Goal: Task Accomplishment & Management: Manage account settings

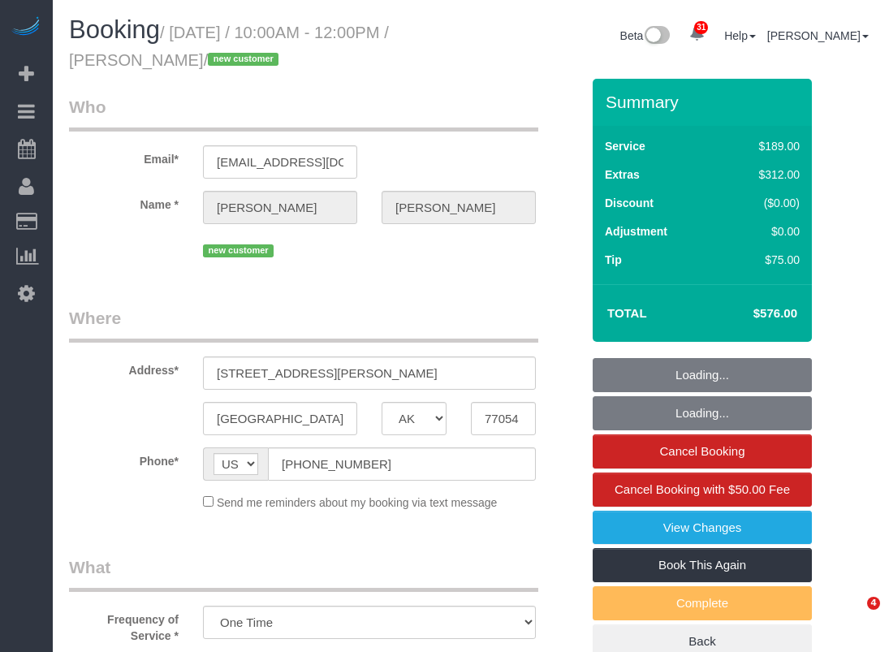
select select "[GEOGRAPHIC_DATA]"
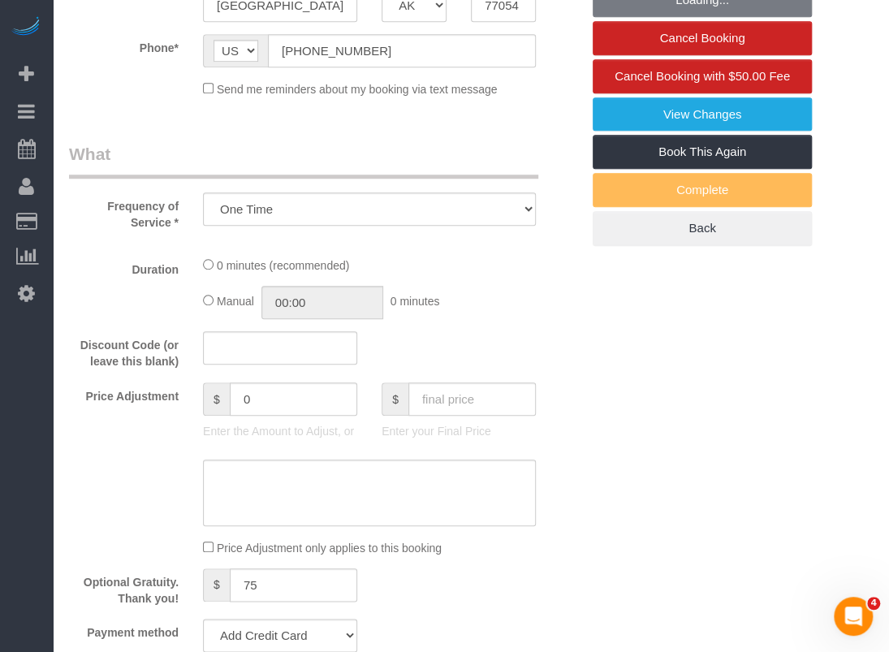
select select "object:3699"
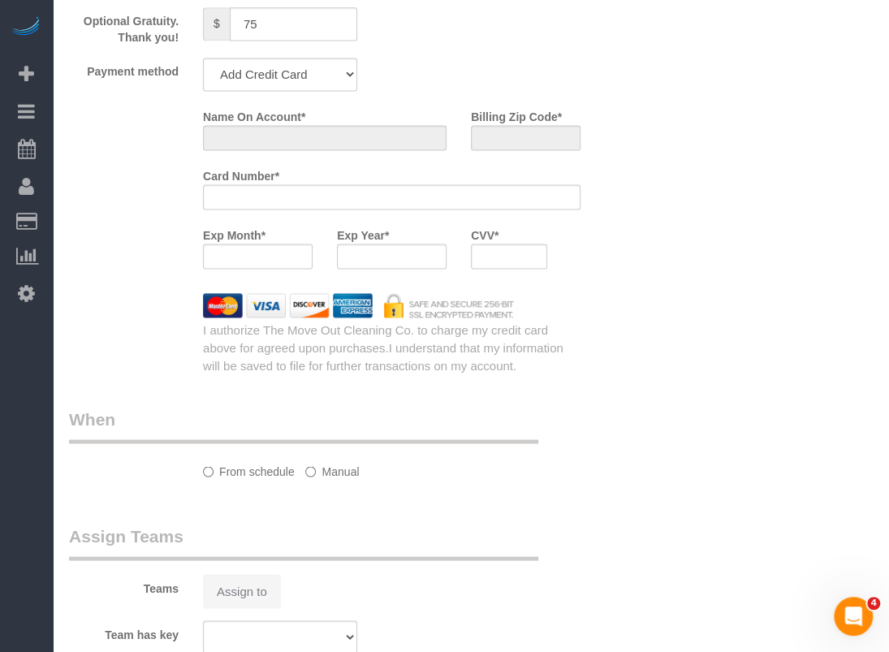
select select "string:fspay-23d82949-8cac-4c59-b0e3-9c870045f307"
select select "spot93"
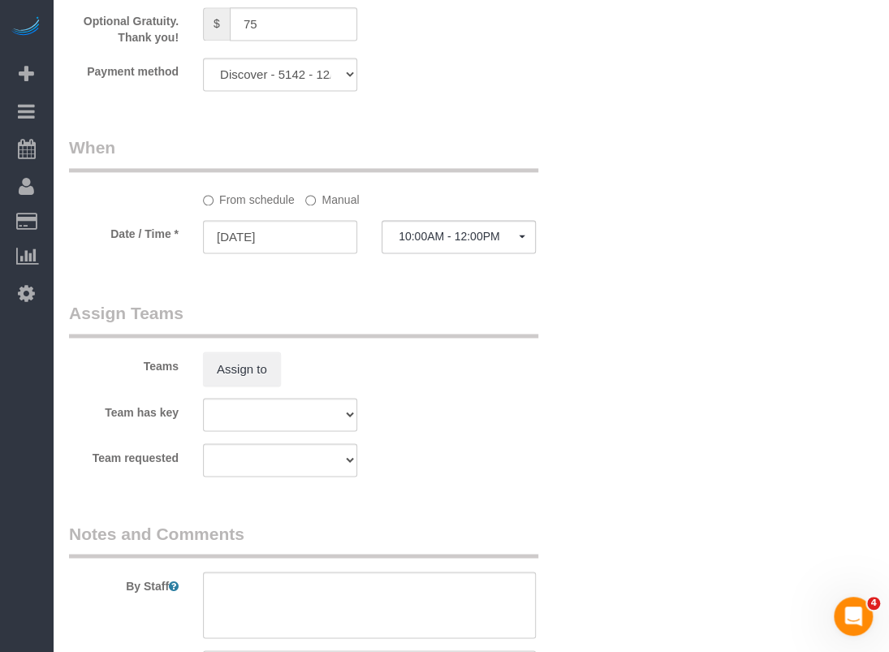
select select "3"
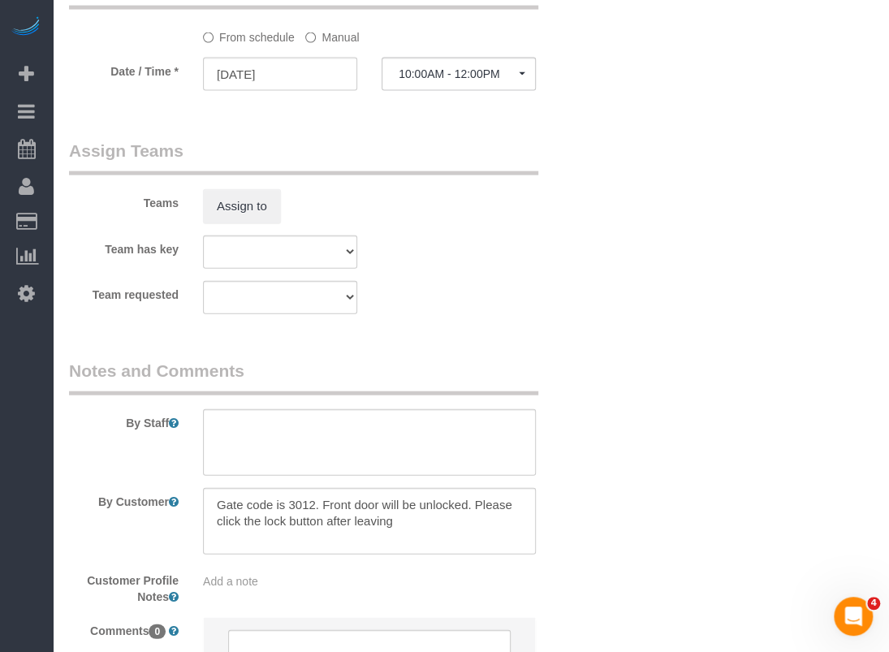
scroll to position [1381, 0]
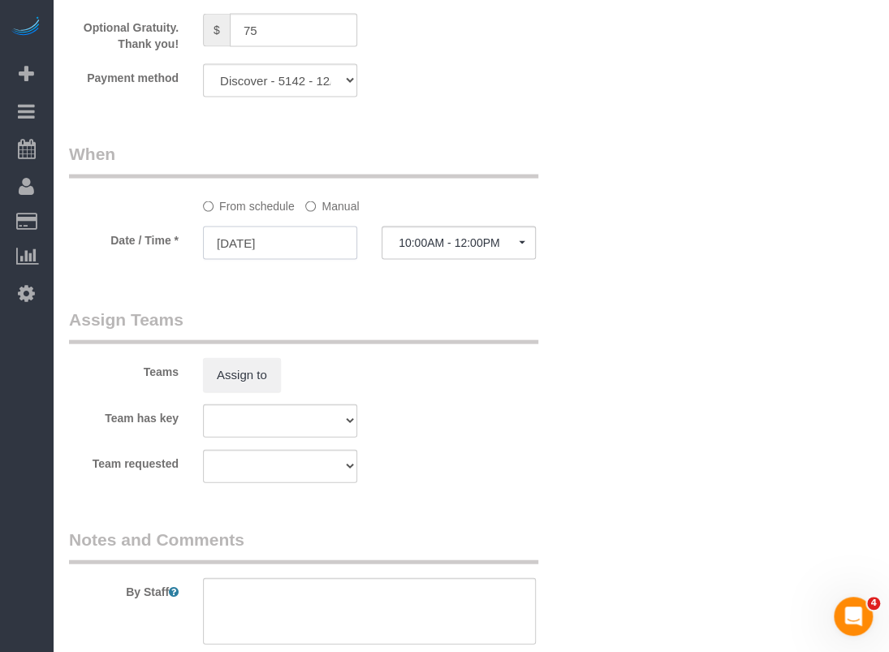
click at [260, 248] on input "[DATE]" at bounding box center [280, 242] width 154 height 33
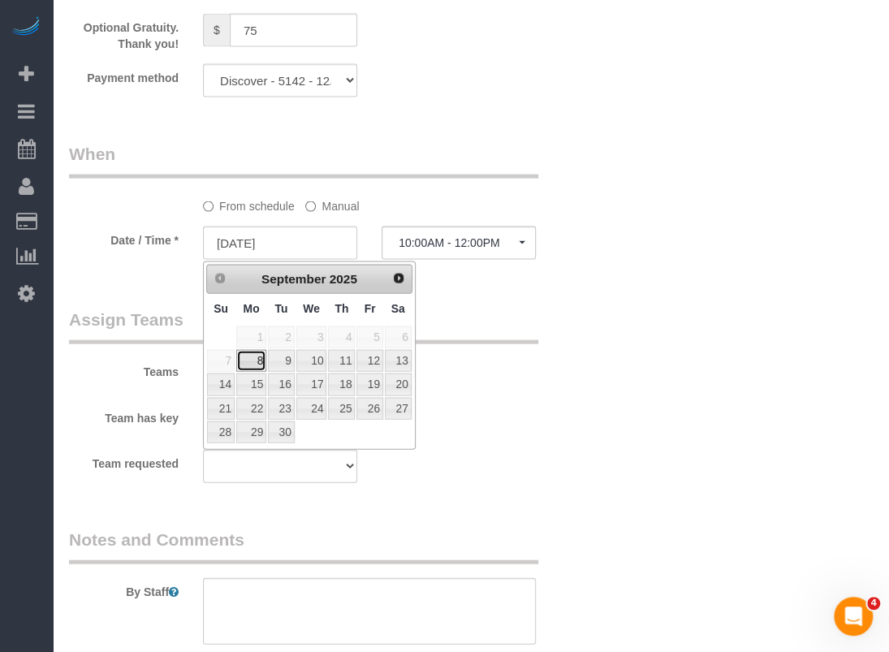
click at [261, 364] on link "8" at bounding box center [251, 361] width 30 height 22
type input "[DATE]"
select select "spot94"
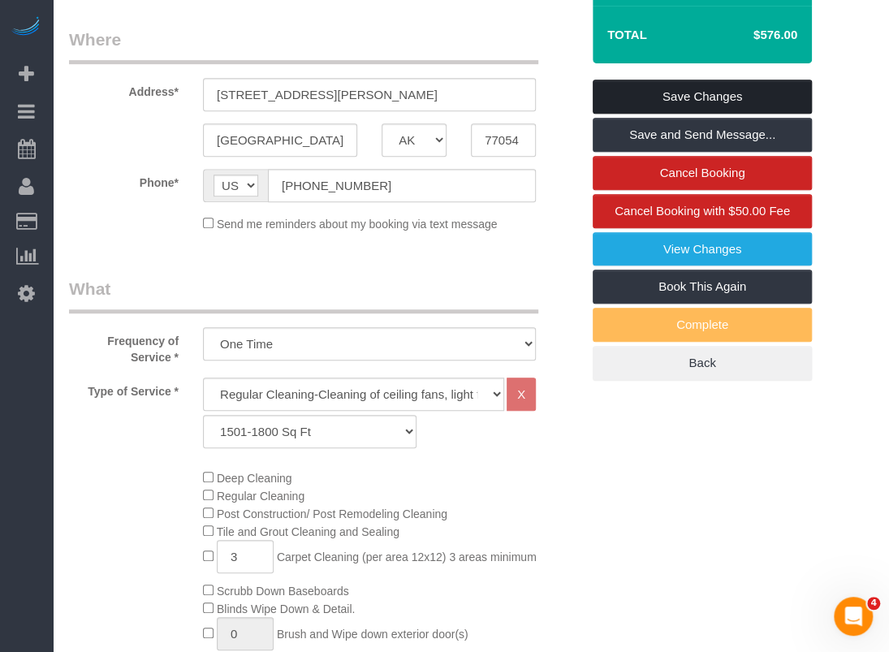
scroll to position [2, 0]
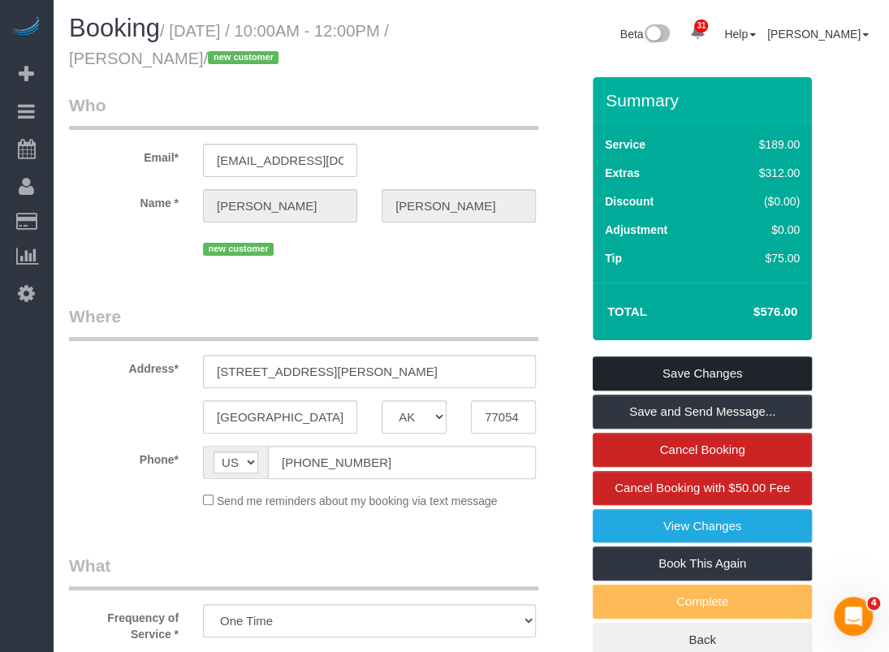
click at [652, 381] on link "Save Changes" at bounding box center [701, 373] width 219 height 34
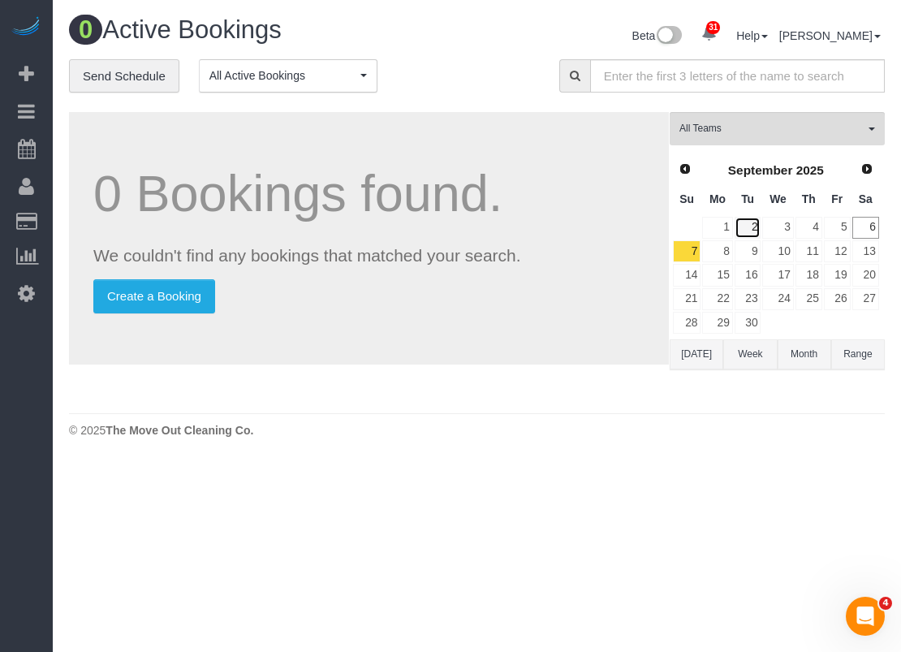
click at [734, 237] on link "2" at bounding box center [747, 228] width 27 height 22
click at [729, 235] on link "1" at bounding box center [717, 228] width 30 height 22
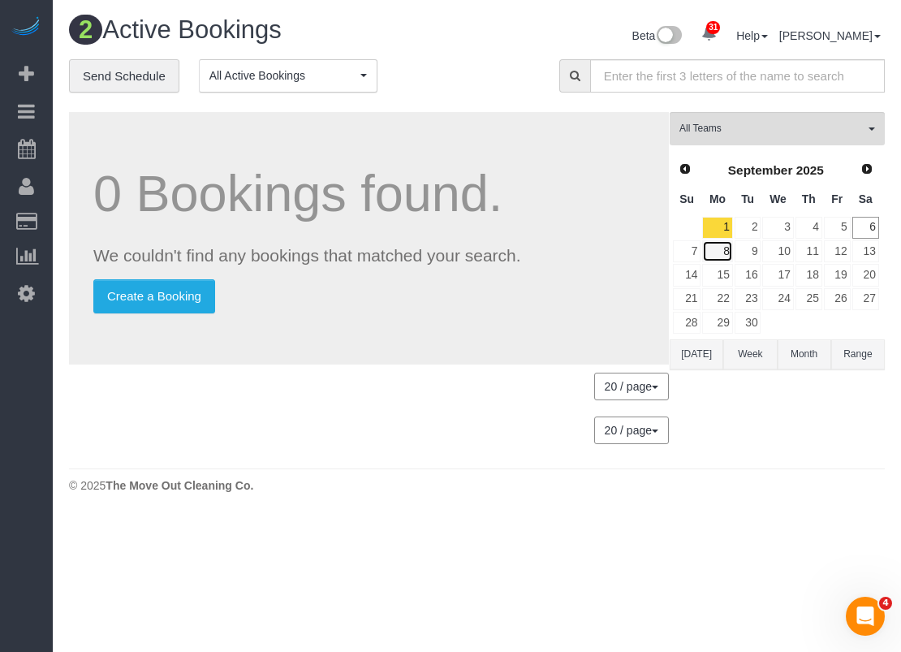
click at [729, 248] on link "8" at bounding box center [717, 251] width 30 height 22
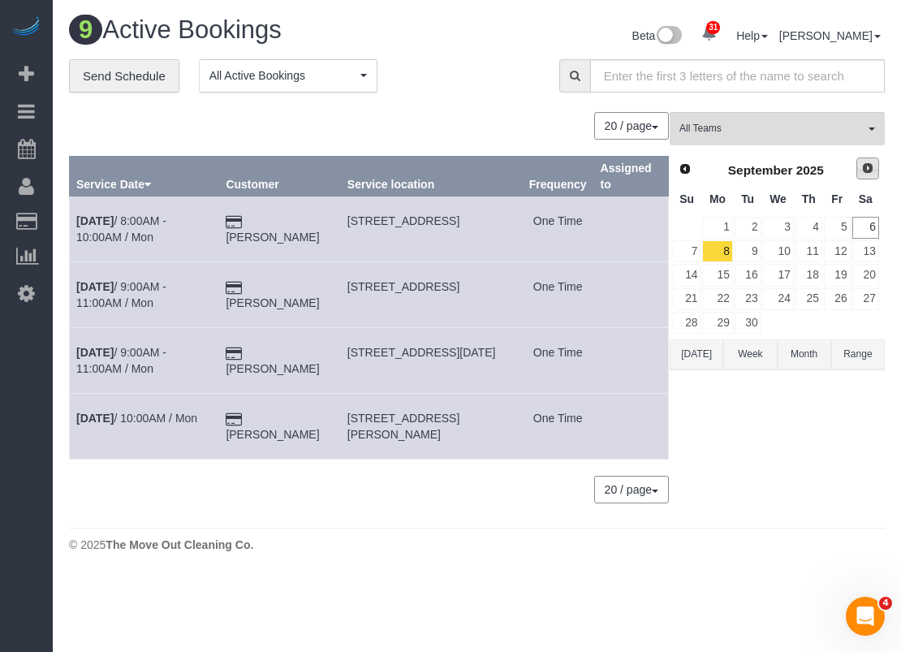
click at [859, 170] on link "Next" at bounding box center [867, 168] width 23 height 23
click at [691, 170] on link "Prev" at bounding box center [684, 168] width 23 height 23
click at [753, 248] on link "9" at bounding box center [747, 251] width 27 height 22
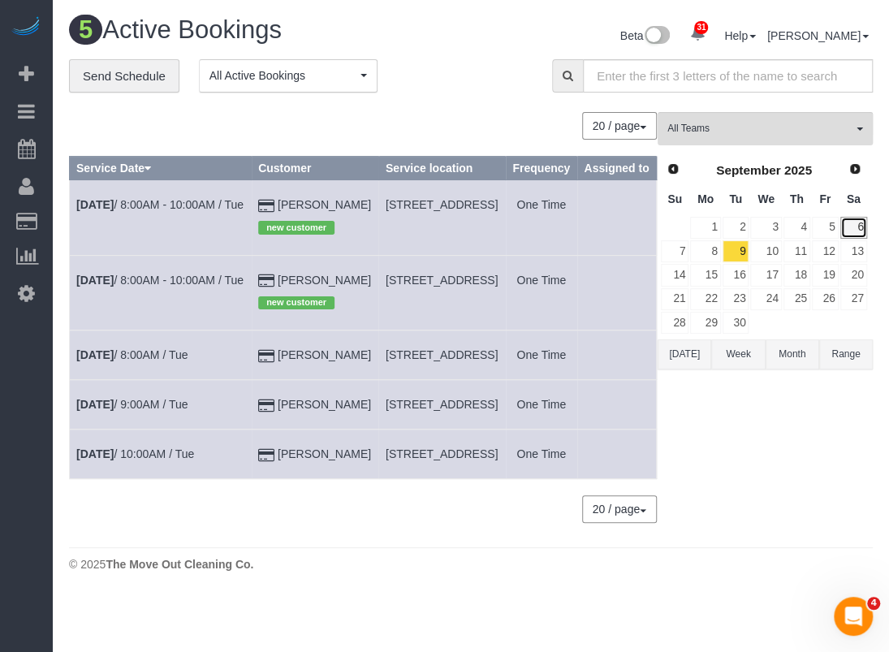
click at [857, 223] on link "6" at bounding box center [853, 228] width 27 height 22
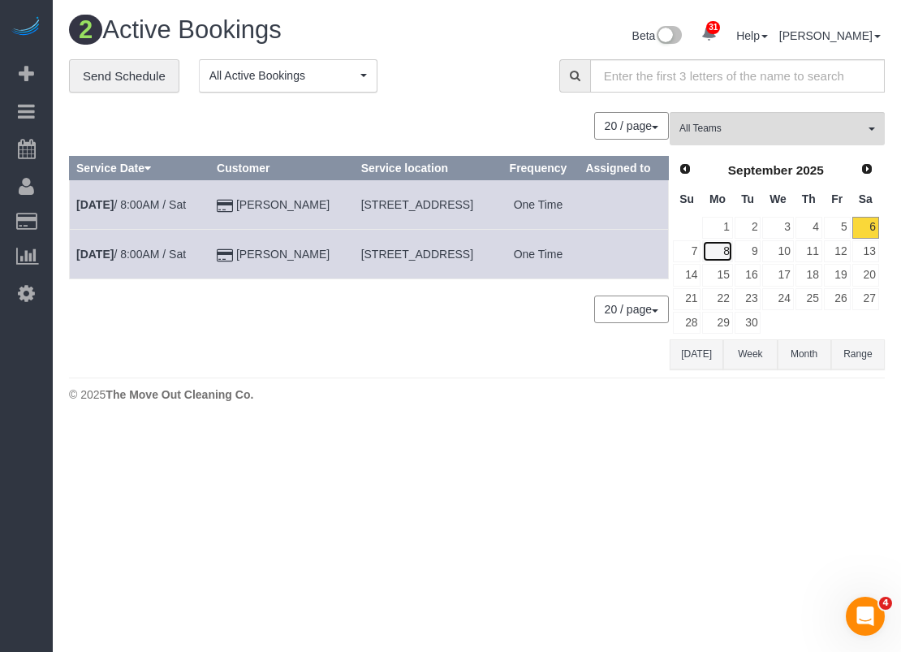
click at [718, 246] on link "8" at bounding box center [717, 251] width 30 height 22
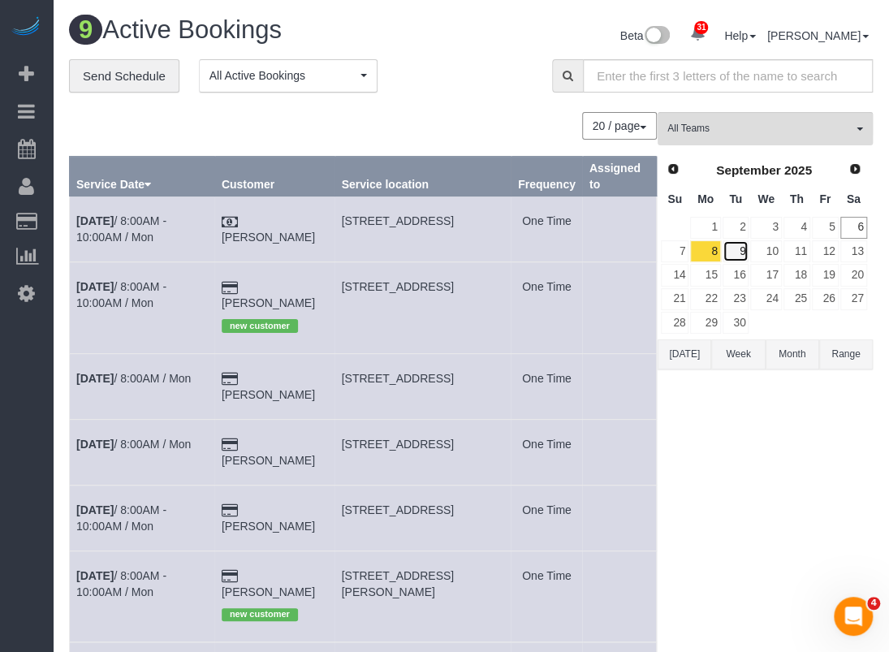
click at [740, 248] on link "9" at bounding box center [735, 251] width 27 height 22
